Goal: Find specific page/section: Find specific page/section

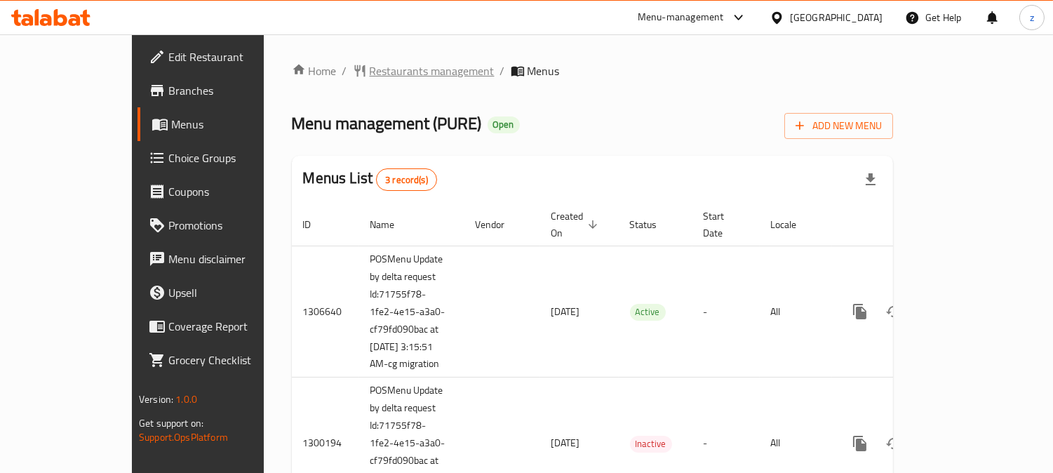
click at [370, 74] on span "Restaurants management" at bounding box center [432, 70] width 125 height 17
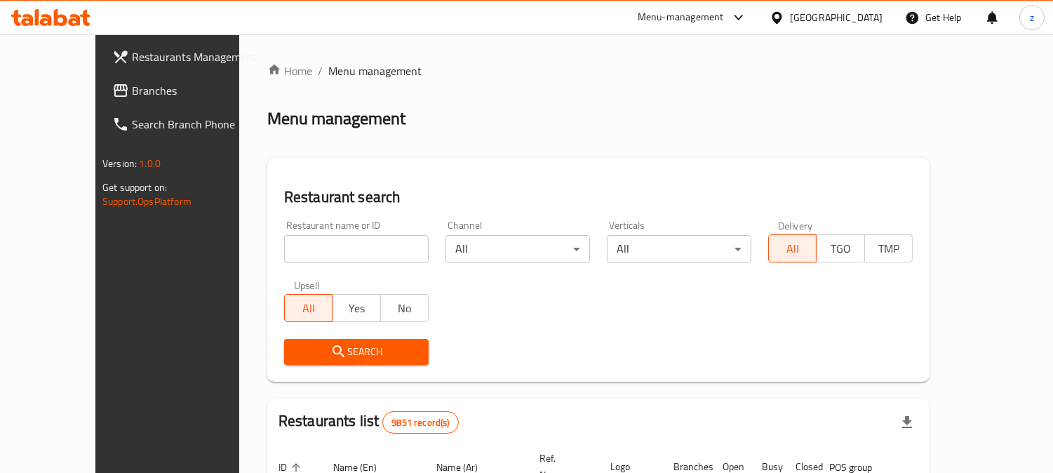
click at [284, 243] on input "search" at bounding box center [356, 249] width 145 height 28
paste input "701631"
type input "701631"
click at [295, 344] on span "Search" at bounding box center [356, 352] width 122 height 18
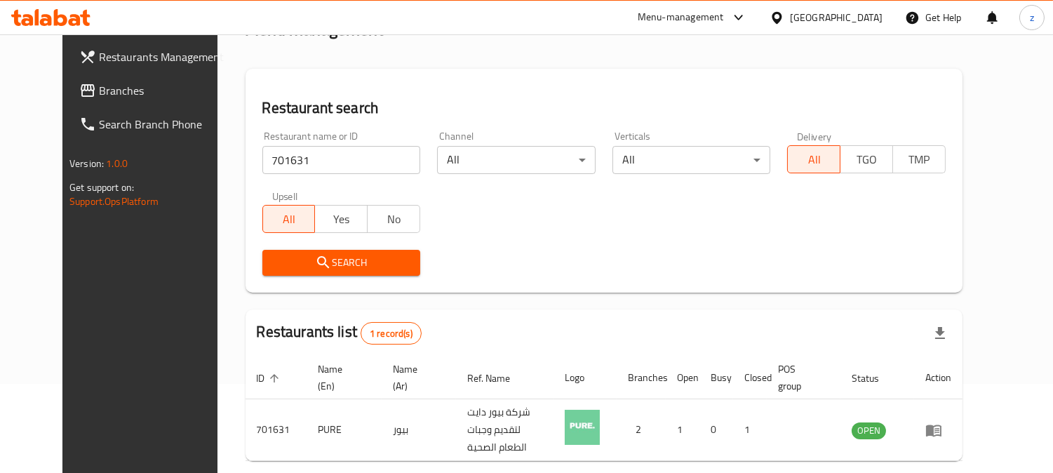
scroll to position [141, 0]
